Goal: Task Accomplishment & Management: Manage account settings

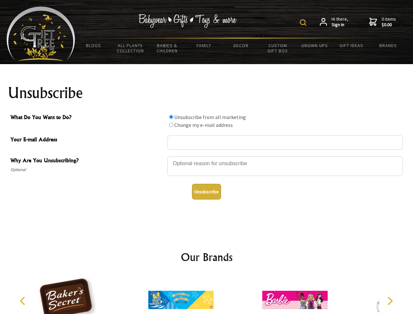
click at [304, 23] on img at bounding box center [303, 22] width 7 height 7
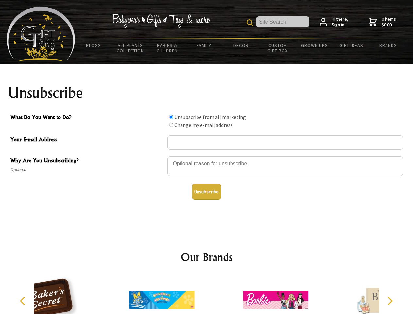
click at [207, 156] on div at bounding box center [286, 167] width 236 height 23
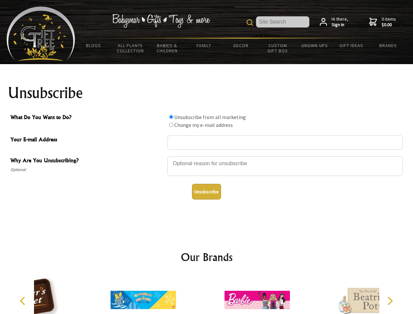
click at [171, 117] on input "What Do You Want to Do?" at bounding box center [171, 117] width 4 height 4
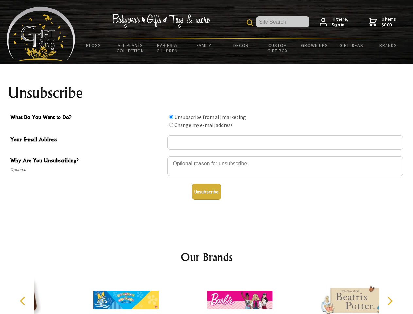
click at [171, 125] on input "What Do You Want to Do?" at bounding box center [171, 125] width 4 height 4
radio input "true"
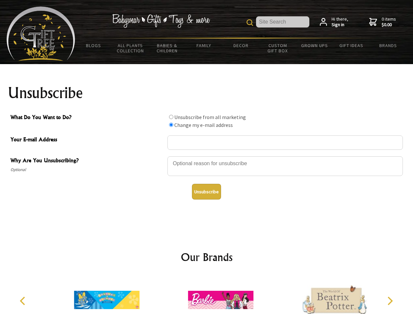
click at [206, 192] on button "Unsubscribe" at bounding box center [206, 192] width 29 height 16
click at [24, 301] on icon "Previous" at bounding box center [23, 301] width 9 height 9
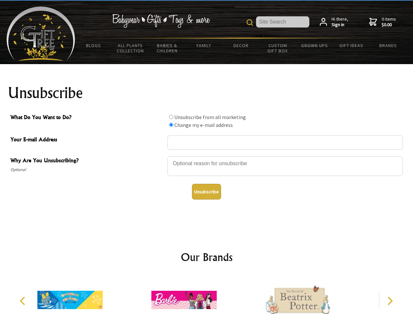
click at [390, 301] on icon "Next" at bounding box center [389, 301] width 9 height 9
